Goal: Communication & Community: Share content

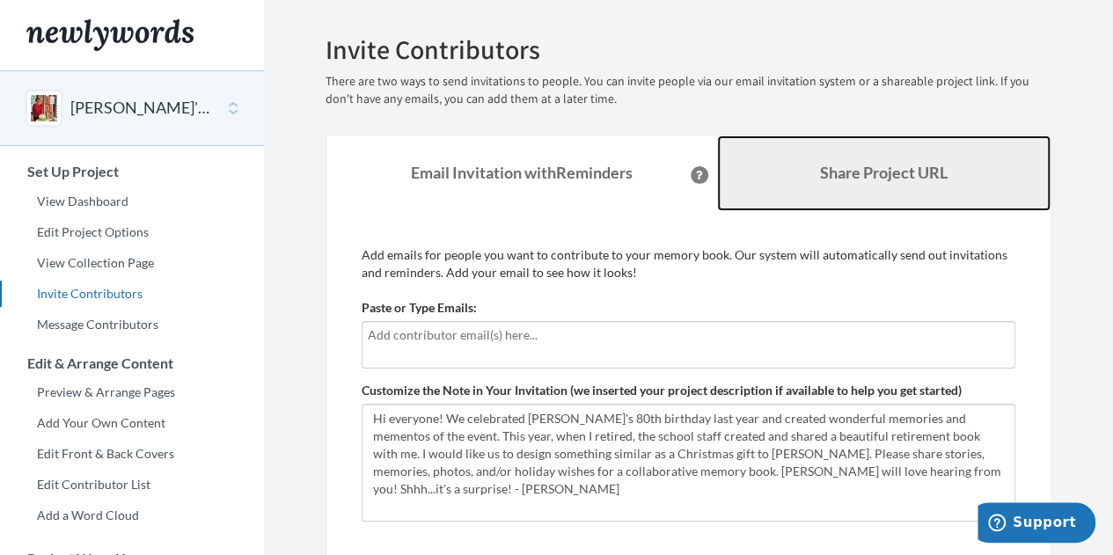
click at [884, 168] on b "Share Project URL" at bounding box center [884, 172] width 128 height 19
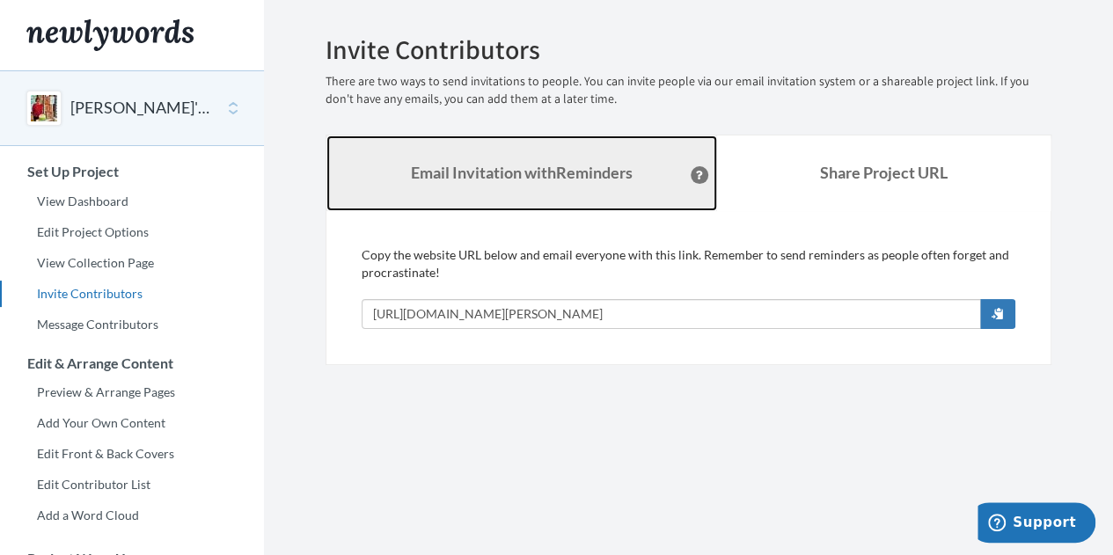
click at [507, 170] on strong "Email Invitation with Reminders" at bounding box center [522, 172] width 222 height 19
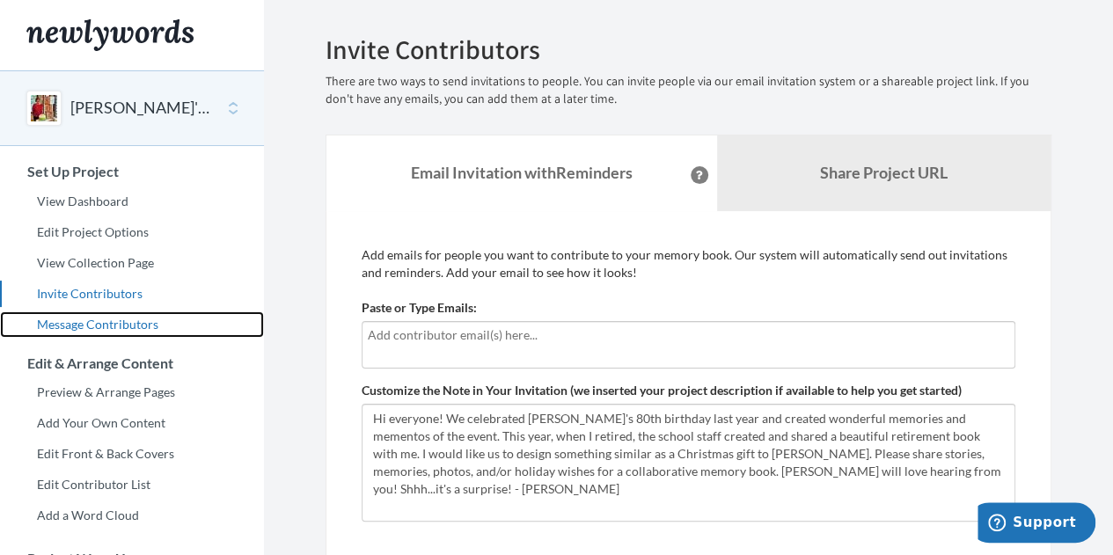
click at [122, 320] on link "Message Contributors" at bounding box center [132, 325] width 264 height 26
click at [98, 320] on link "Message Contributors" at bounding box center [132, 325] width 264 height 26
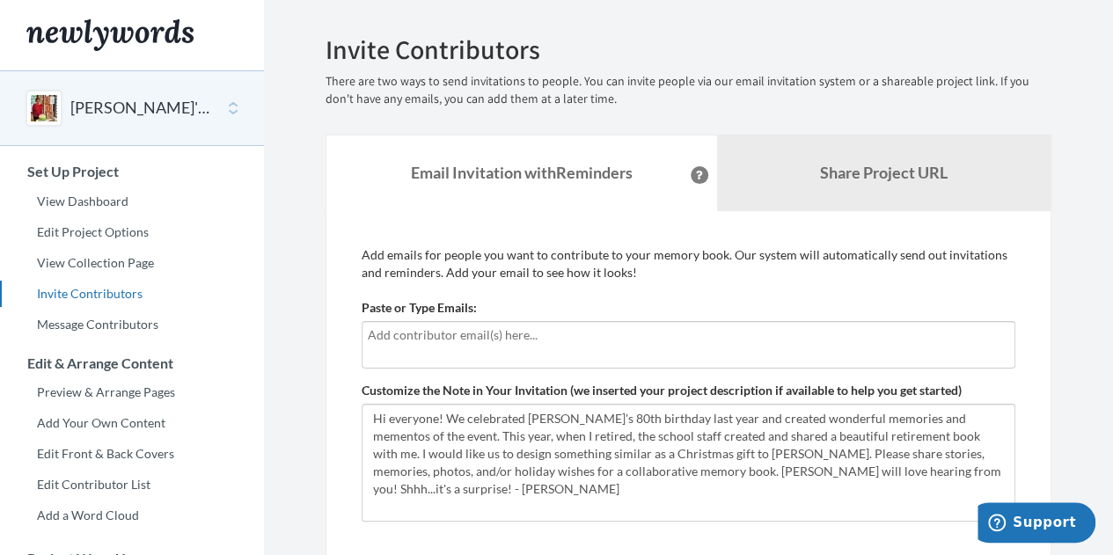
click at [371, 334] on input "text" at bounding box center [688, 335] width 641 height 19
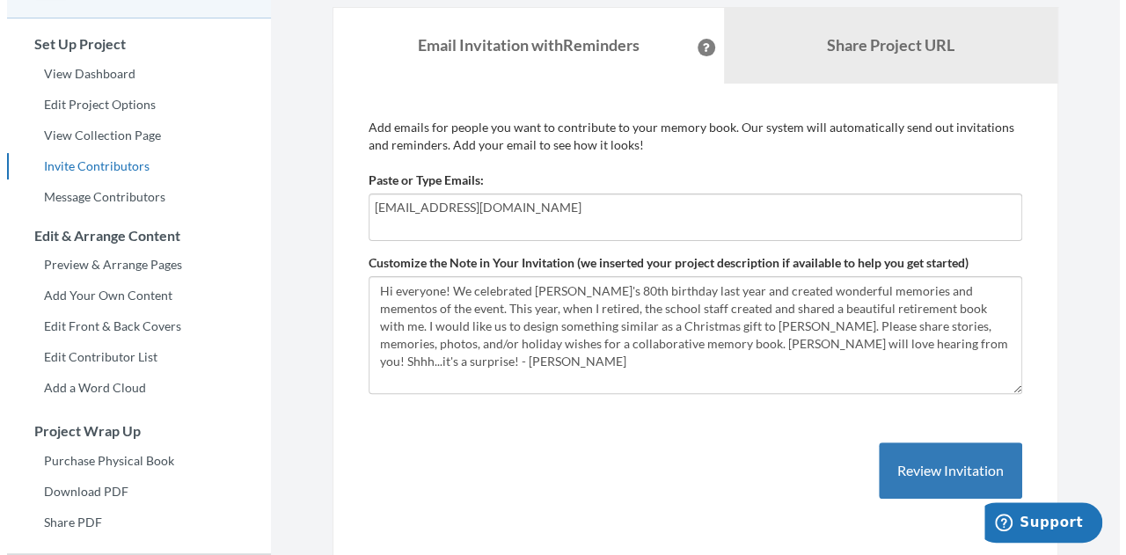
scroll to position [134, 0]
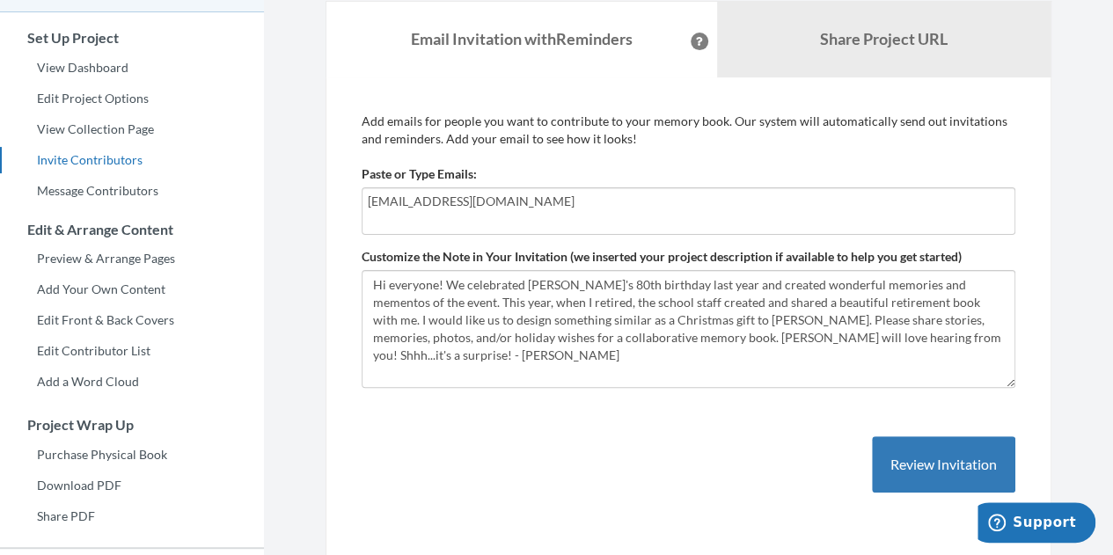
type input "[EMAIL_ADDRESS][DOMAIN_NAME]"
click at [602, 443] on div "Add emails for people you want to contribute to your memory book. Our system wi…" at bounding box center [689, 321] width 654 height 416
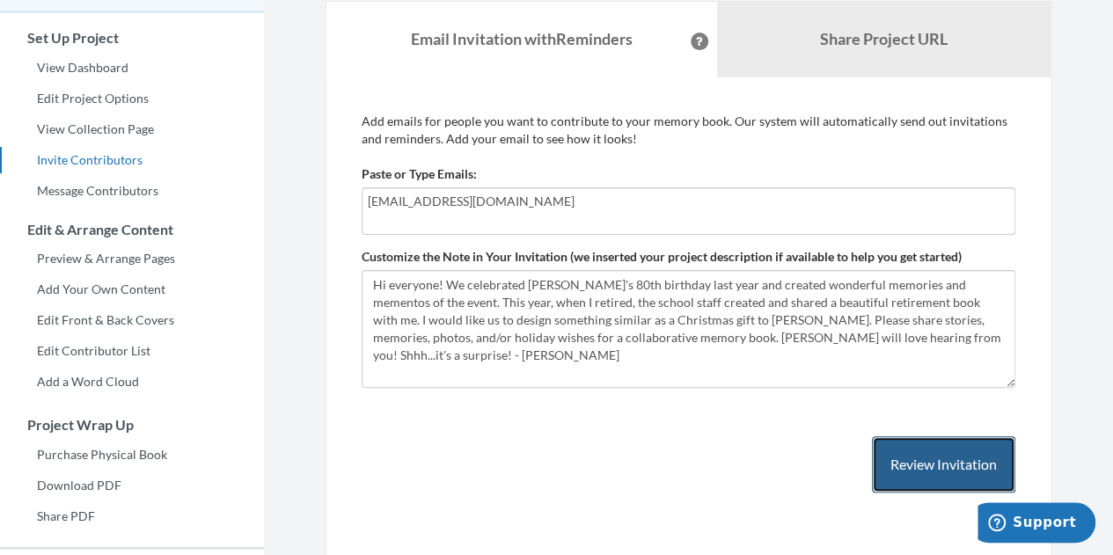
click at [923, 458] on button "Review Invitation" at bounding box center [943, 464] width 143 height 57
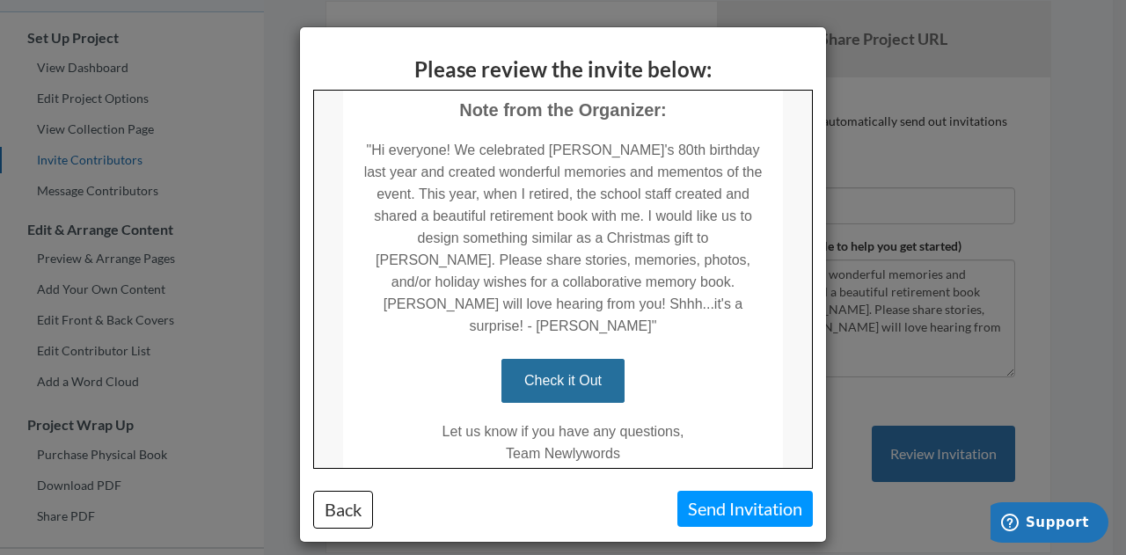
scroll to position [443, 0]
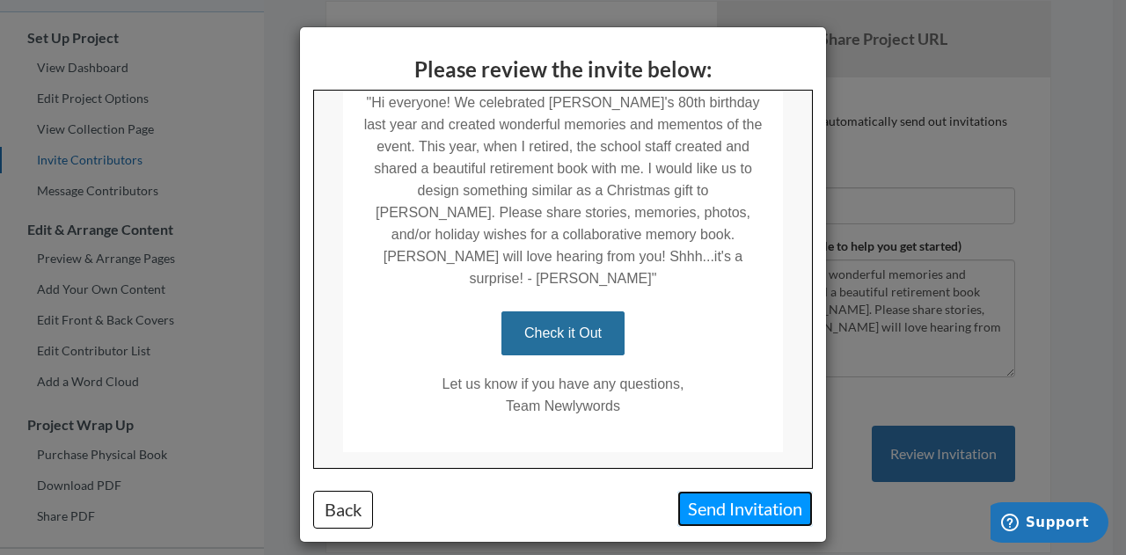
click at [749, 510] on button "Send Invitation" at bounding box center [746, 509] width 136 height 36
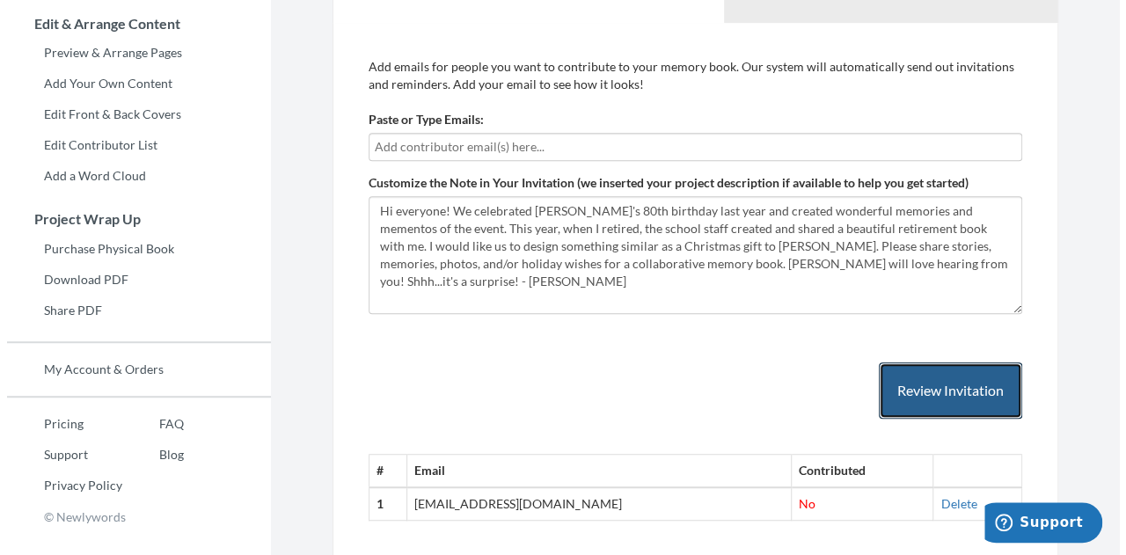
scroll to position [408, 0]
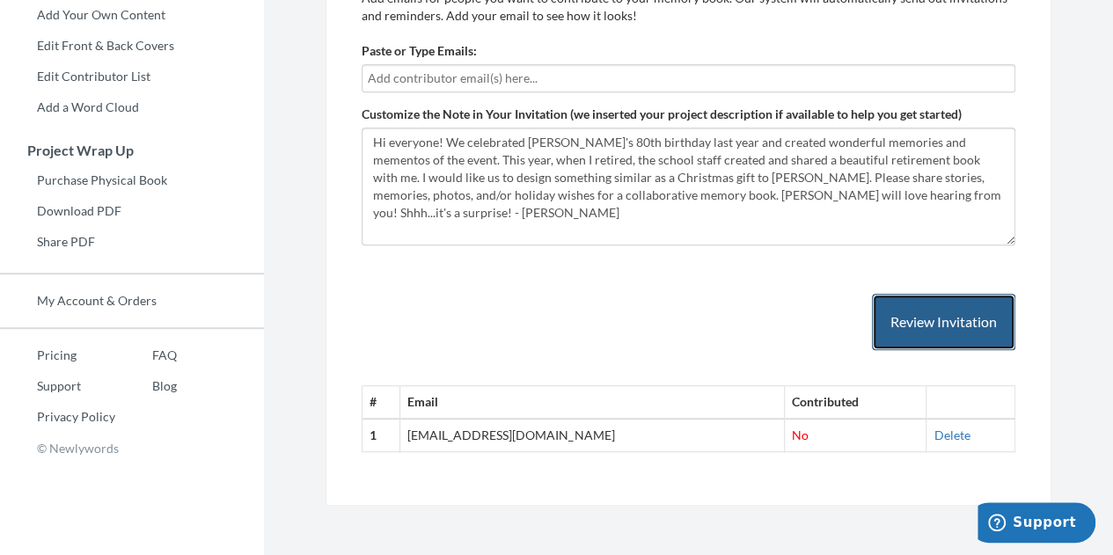
click at [941, 318] on button "Review Invitation" at bounding box center [943, 322] width 143 height 57
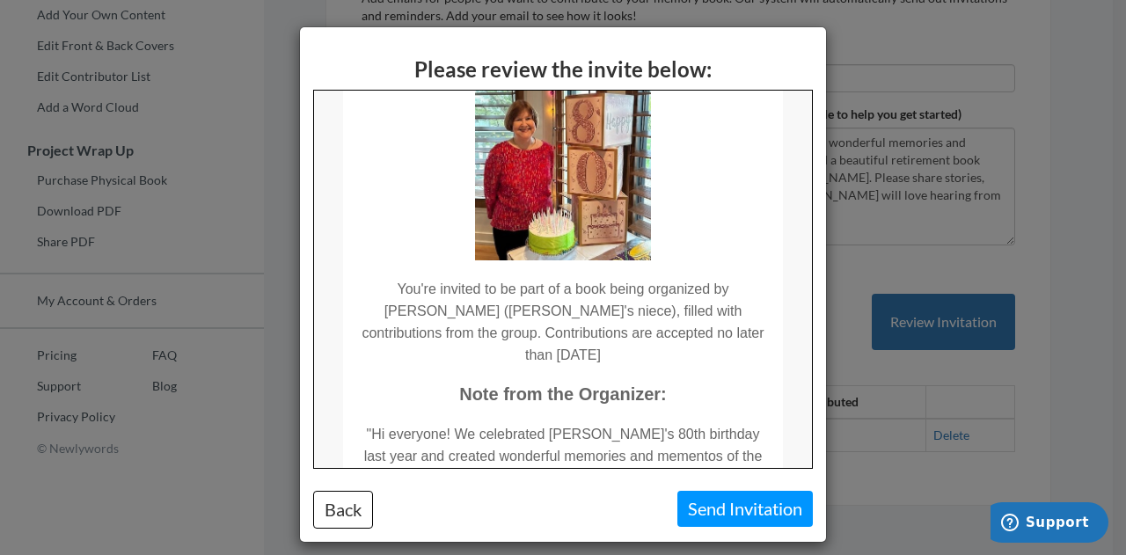
scroll to position [0, 0]
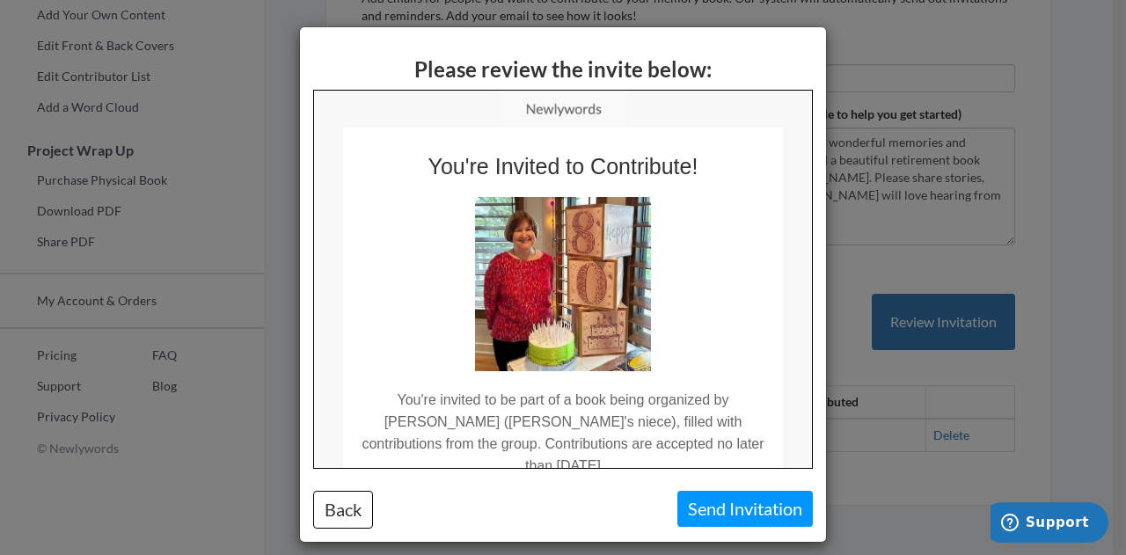
click at [839, 323] on div "Please review the invite below: Back Send Invitation" at bounding box center [563, 277] width 1126 height 555
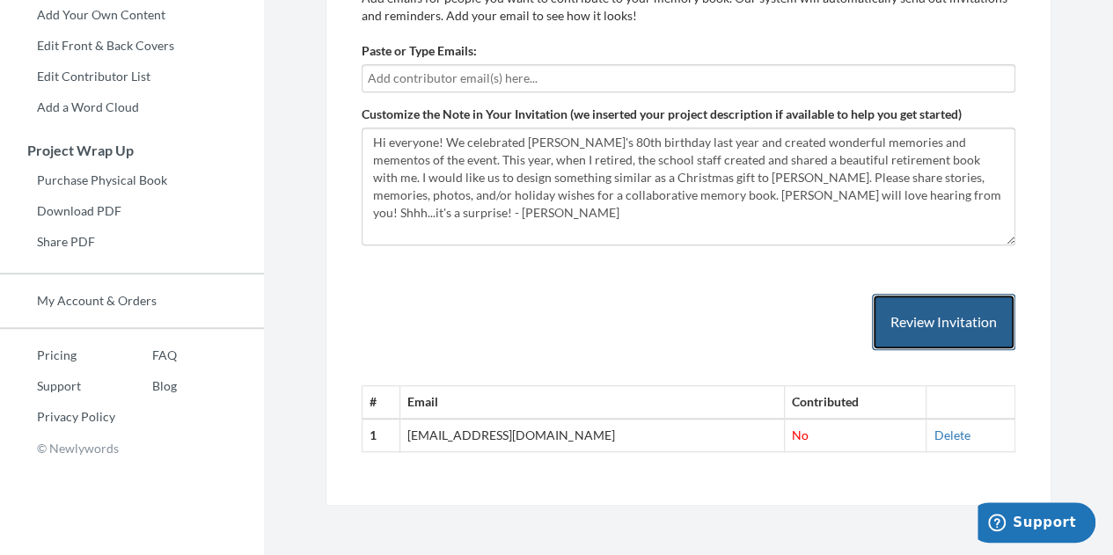
click at [910, 320] on button "Review Invitation" at bounding box center [943, 322] width 143 height 57
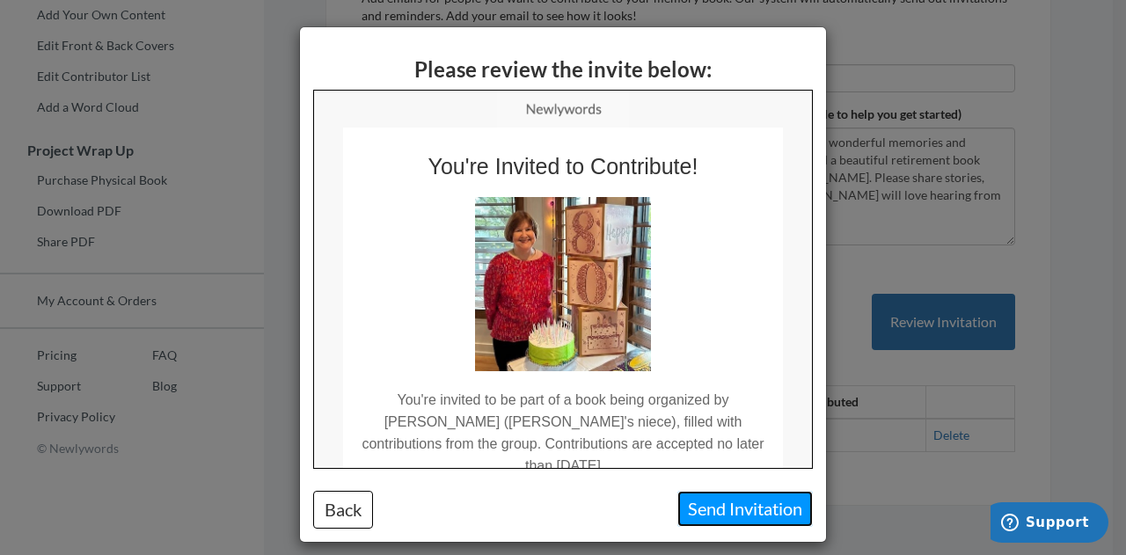
click at [729, 510] on button "Send Invitation" at bounding box center [746, 509] width 136 height 36
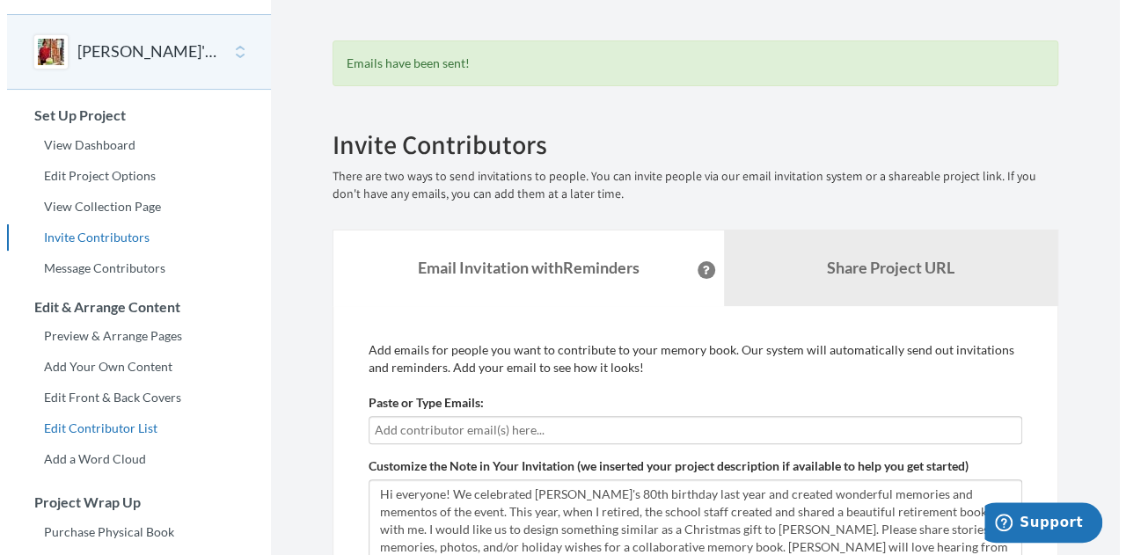
scroll to position [41, 0]
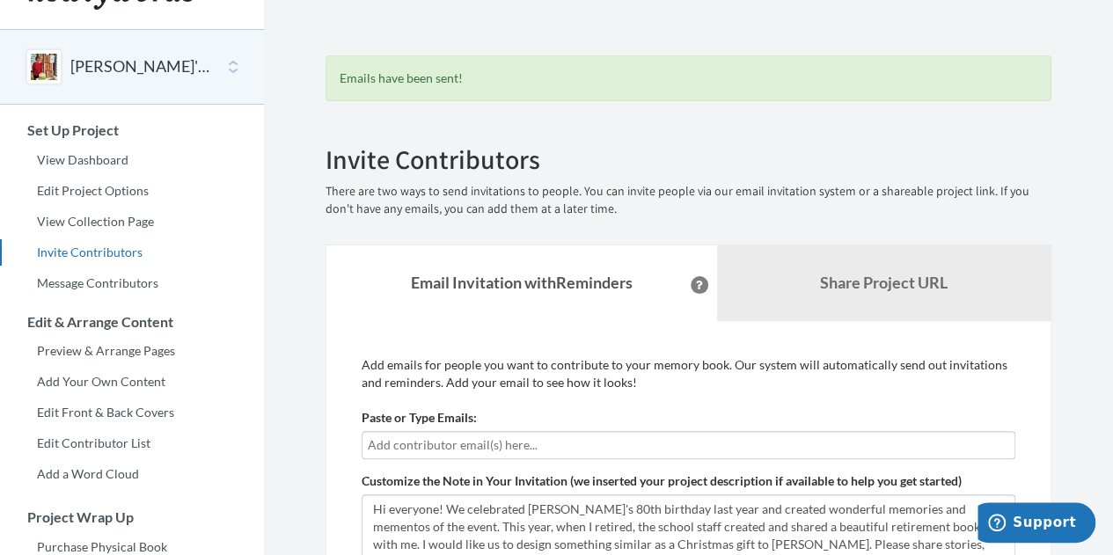
click at [696, 285] on icon at bounding box center [699, 285] width 7 height 9
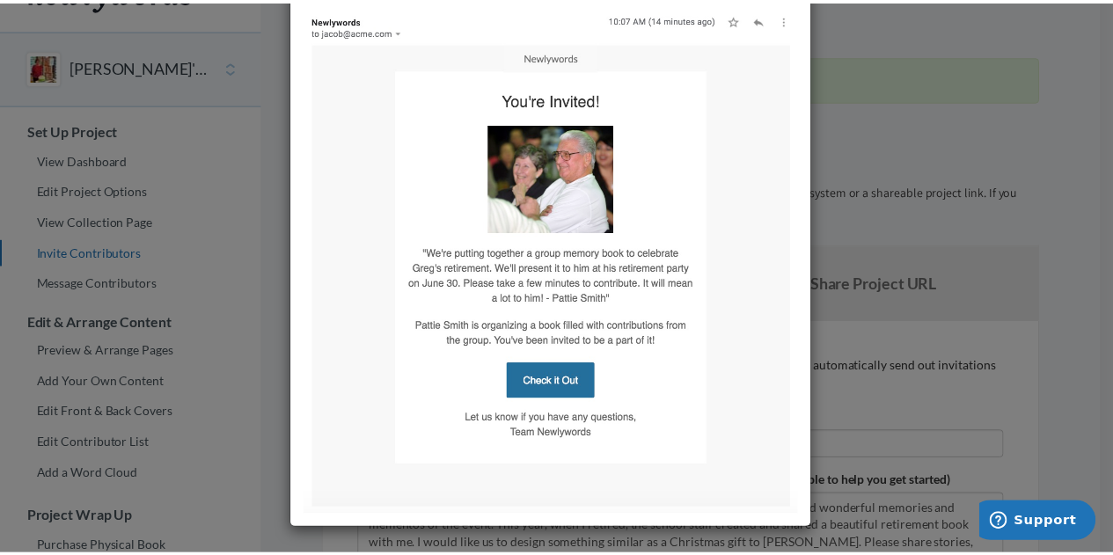
scroll to position [0, 0]
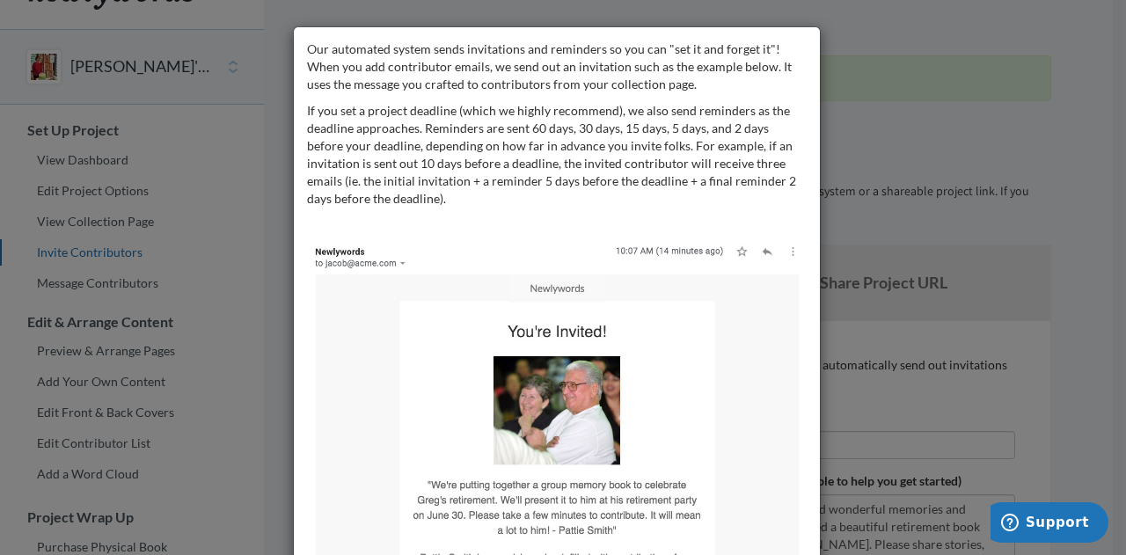
click at [906, 233] on div "Our automated system sends invitations and reminders so you can "set it and for…" at bounding box center [563, 277] width 1126 height 555
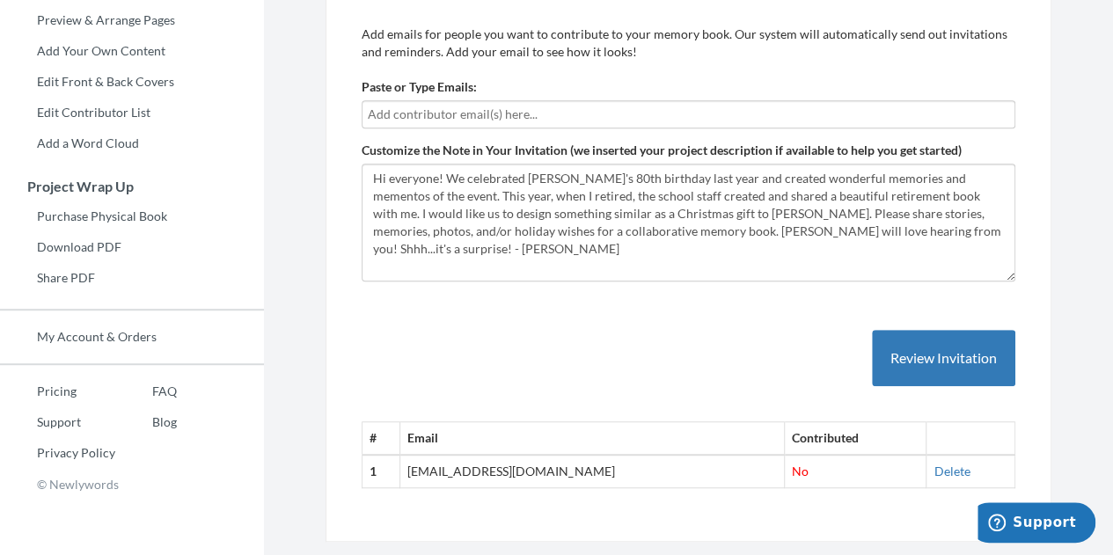
scroll to position [408, 0]
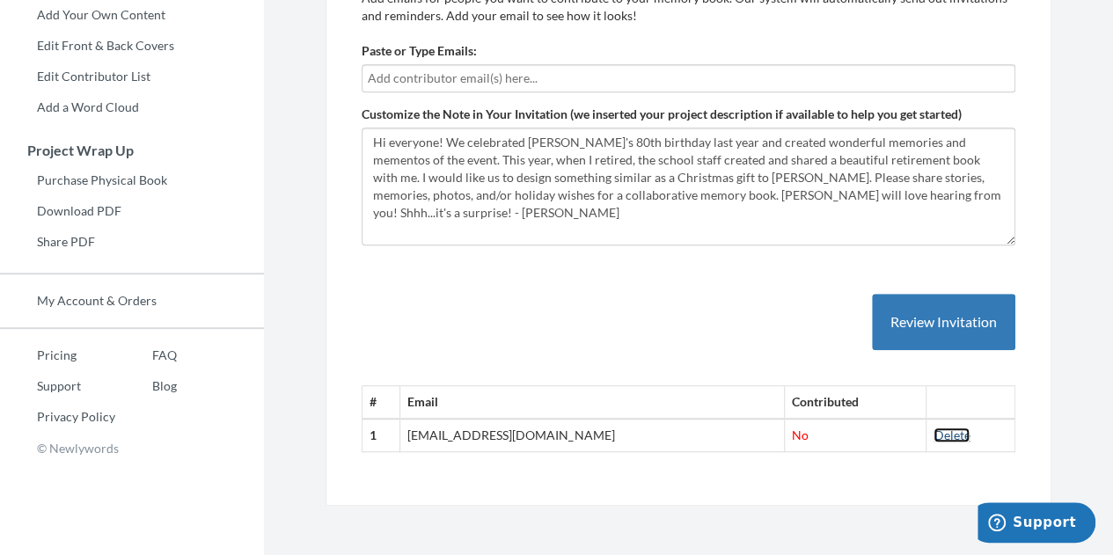
click at [939, 436] on link "Delete" at bounding box center [952, 435] width 36 height 15
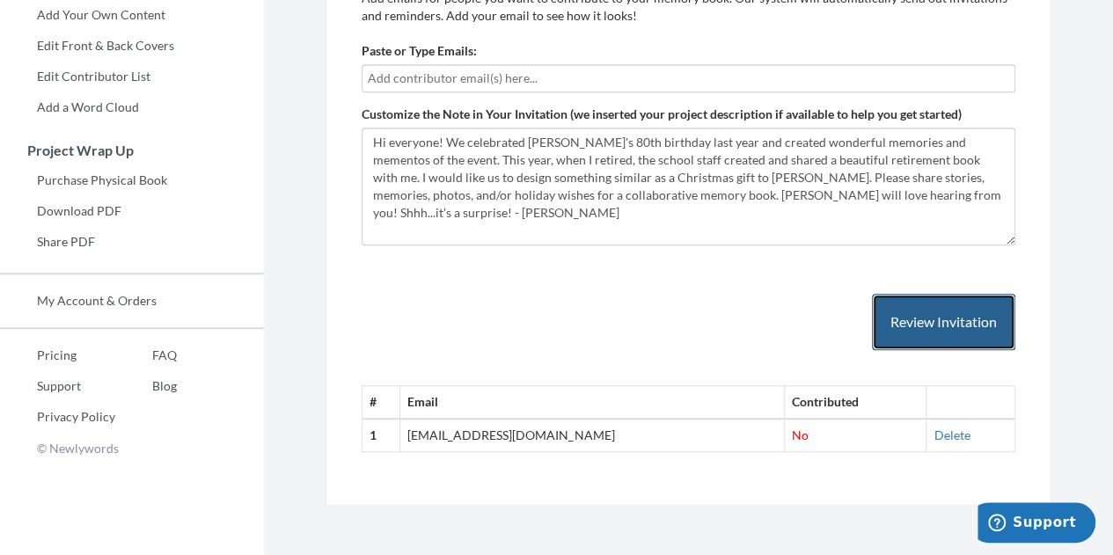
click at [931, 314] on button "Review Invitation" at bounding box center [943, 322] width 143 height 57
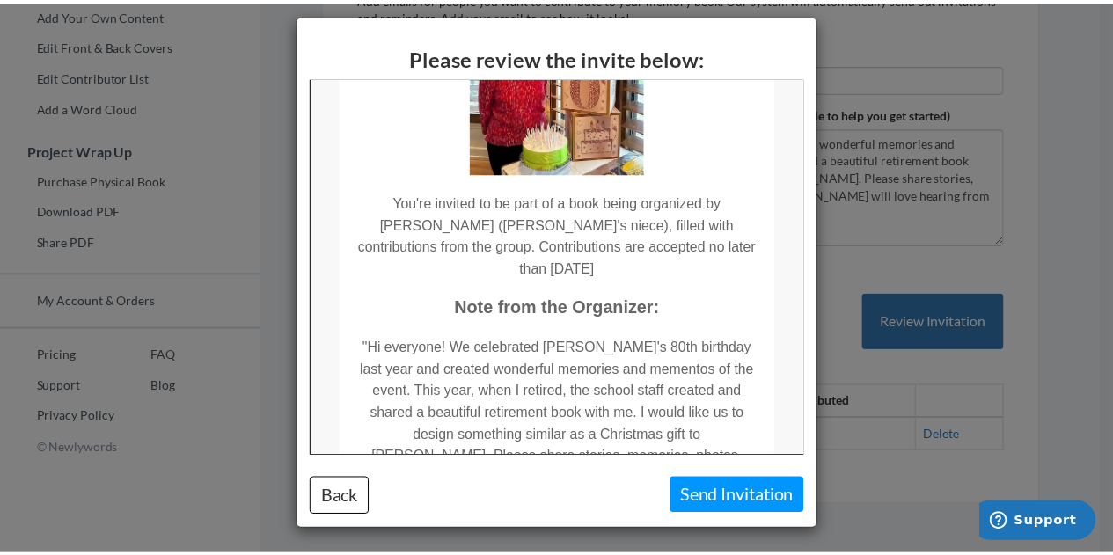
scroll to position [0, 0]
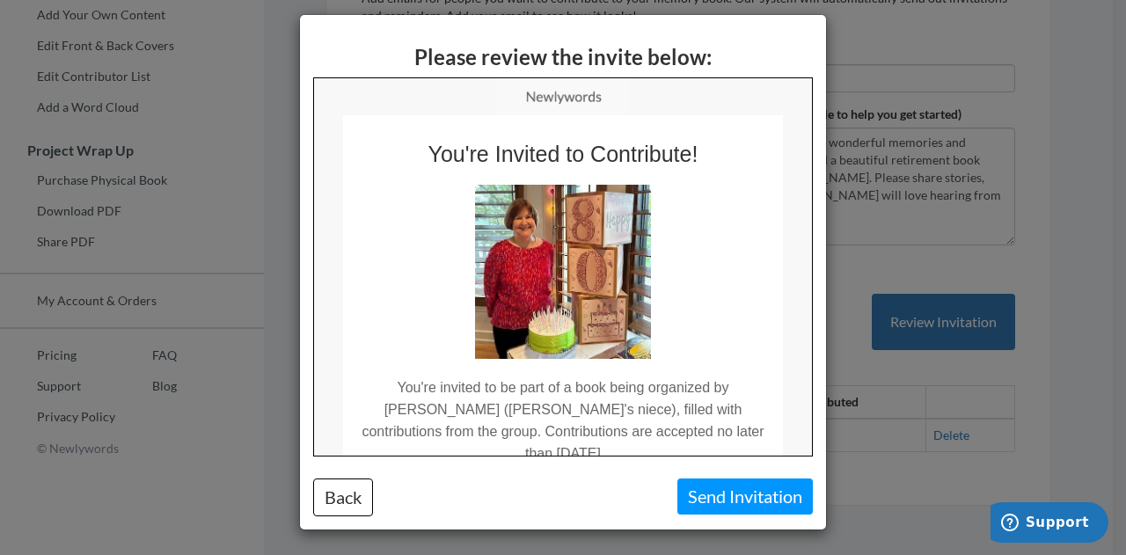
drag, startPoint x: 856, startPoint y: 505, endPoint x: 872, endPoint y: 400, distance: 105.9
click at [872, 400] on div "Please review the invite below: Back Send Invitation" at bounding box center [563, 277] width 1126 height 555
